Goal: Information Seeking & Learning: Learn about a topic

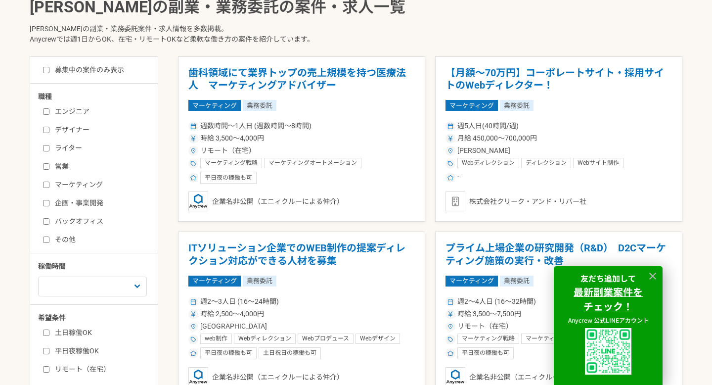
scroll to position [193, 0]
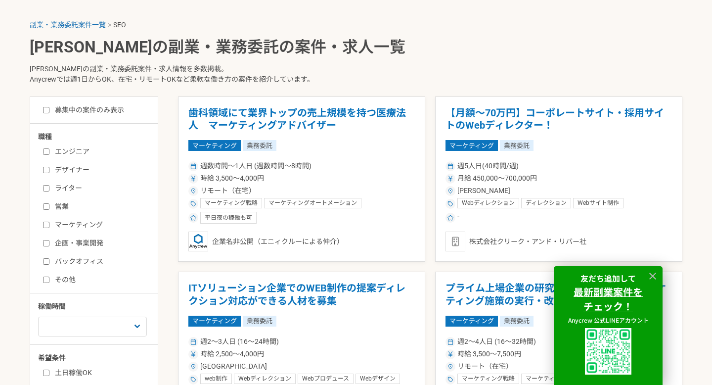
click at [55, 227] on label "マーケティング" at bounding box center [100, 225] width 114 height 10
click at [49, 227] on input "マーケティング" at bounding box center [46, 225] width 6 height 6
checkbox input "true"
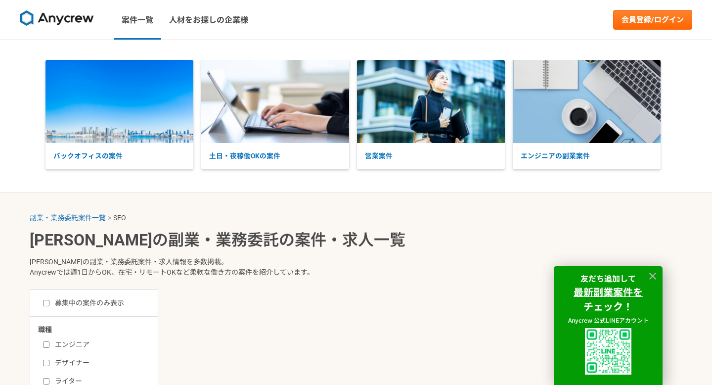
scroll to position [193, 0]
